Goal: Transaction & Acquisition: Book appointment/travel/reservation

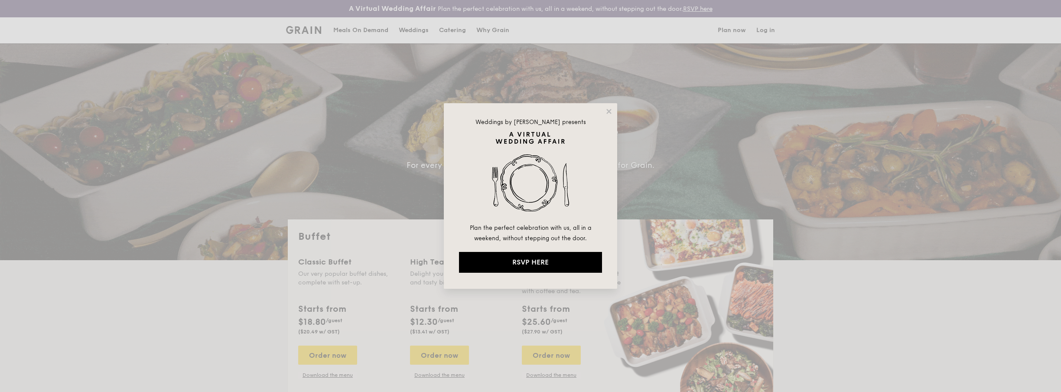
select select
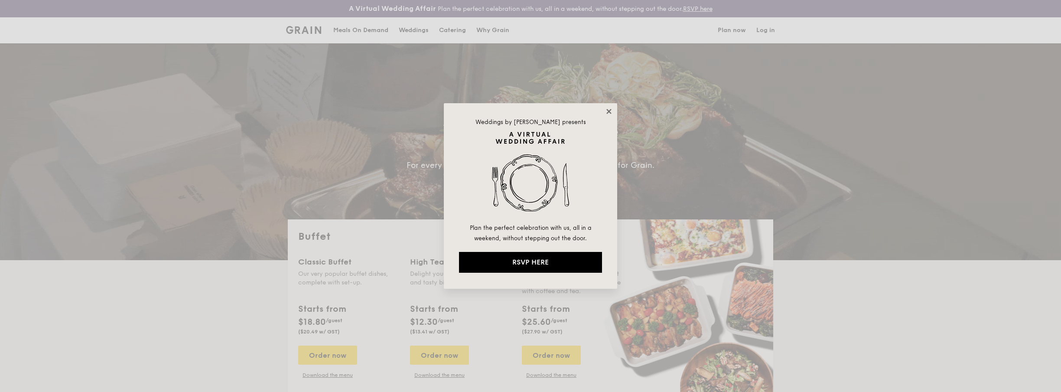
click at [608, 111] on icon at bounding box center [608, 111] width 5 height 5
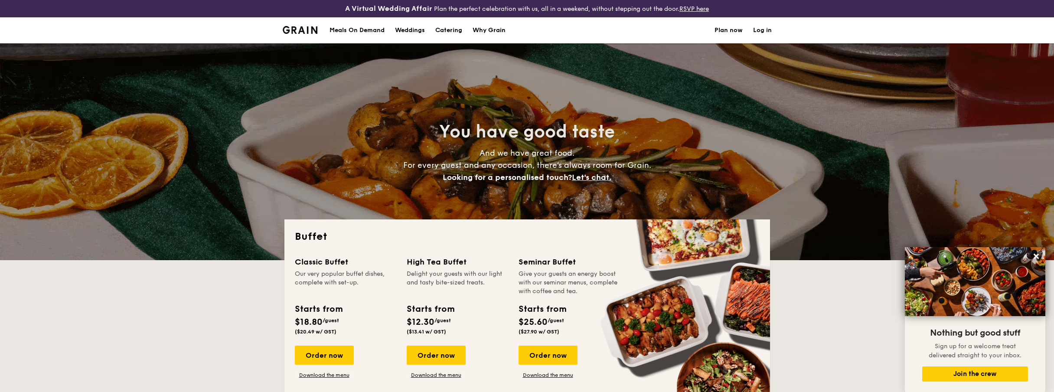
click at [452, 32] on h1 "Catering" at bounding box center [448, 30] width 27 height 26
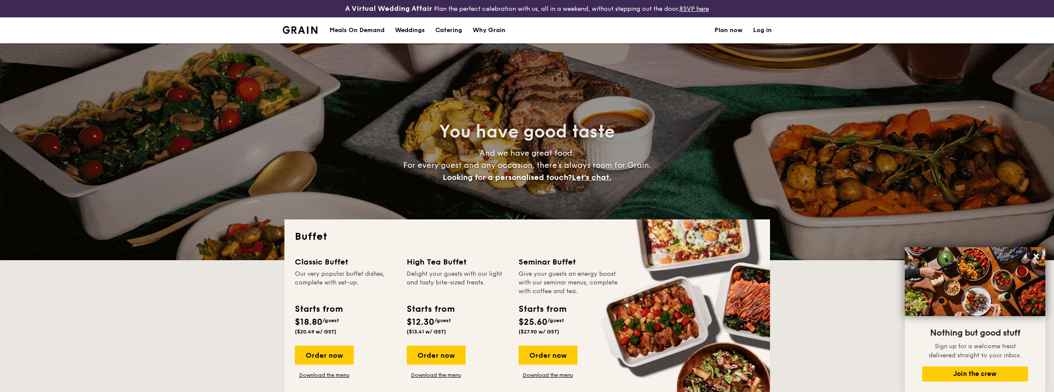
click at [446, 33] on h1 "Catering" at bounding box center [448, 30] width 27 height 26
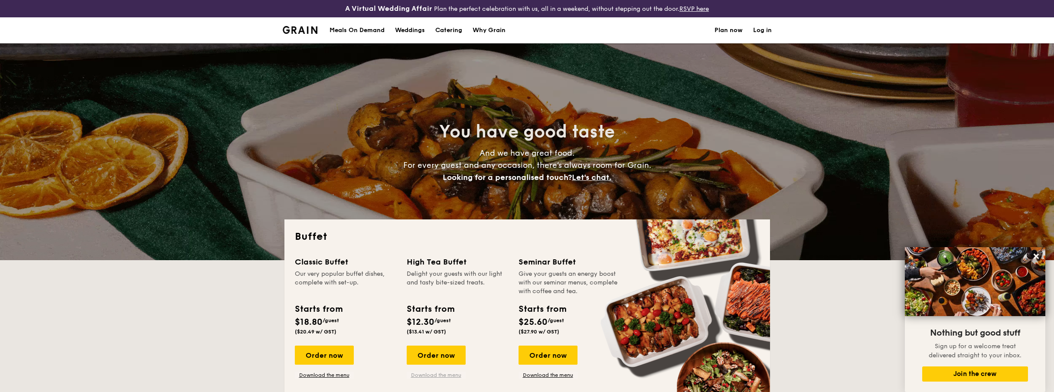
click at [449, 376] on link "Download the menu" at bounding box center [436, 374] width 59 height 7
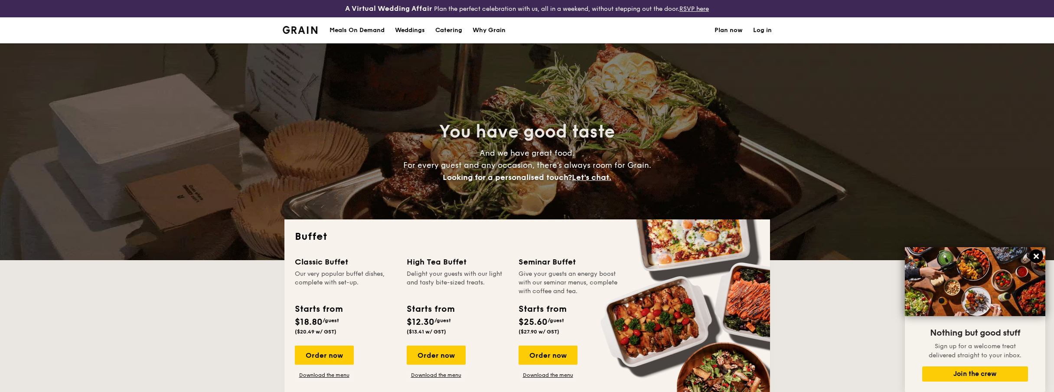
click at [1036, 257] on icon at bounding box center [1035, 256] width 5 height 5
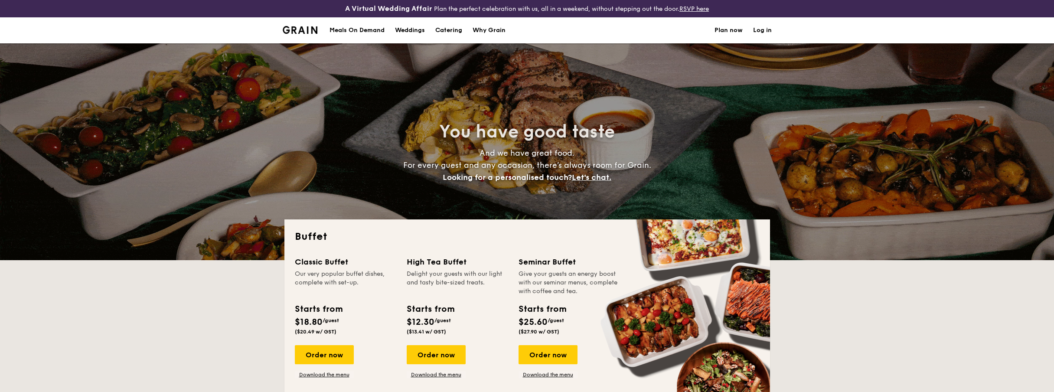
click at [306, 29] on img at bounding box center [300, 30] width 35 height 8
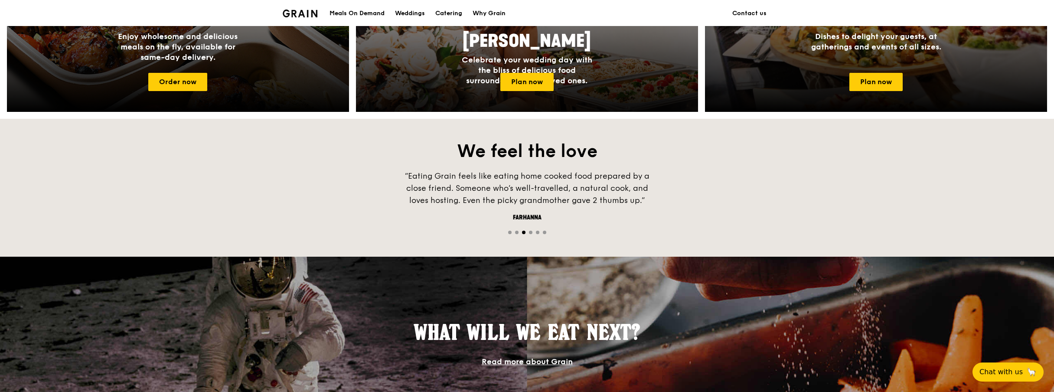
scroll to position [221, 0]
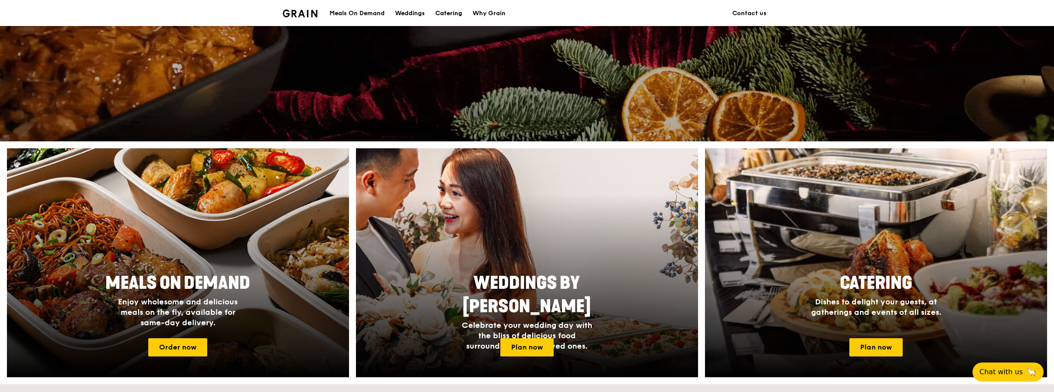
click at [450, 13] on div "Catering" at bounding box center [448, 13] width 27 height 26
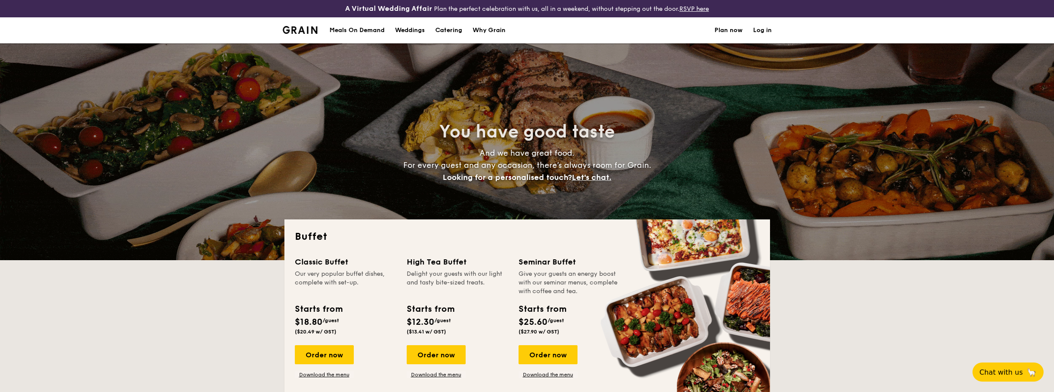
select select
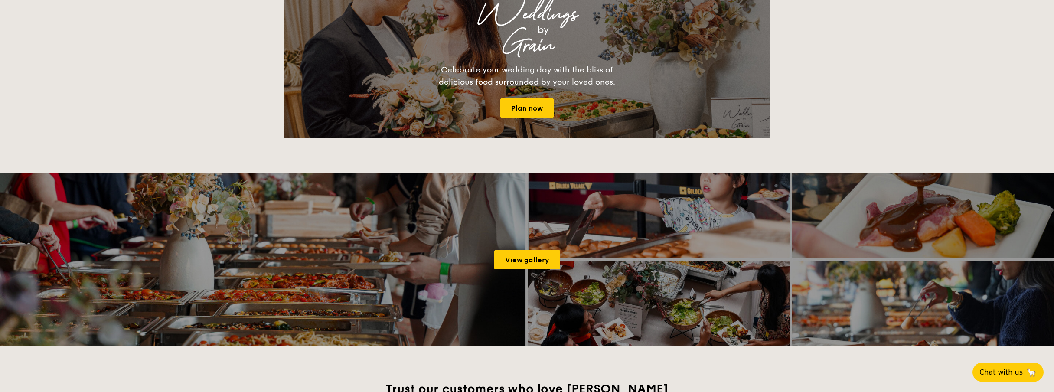
scroll to position [1017, 0]
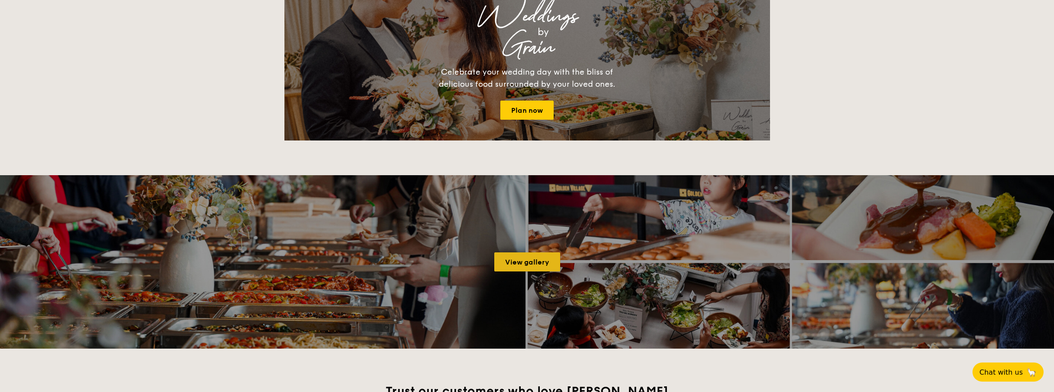
click at [536, 265] on link "View gallery" at bounding box center [527, 261] width 66 height 19
